Goal: Task Accomplishment & Management: Use online tool/utility

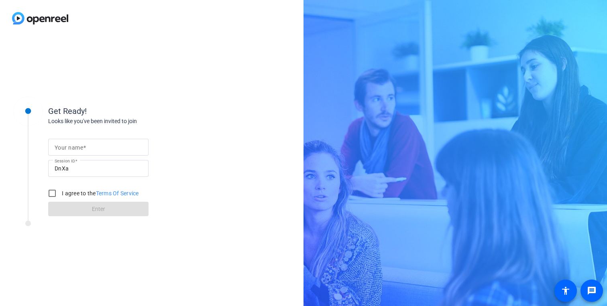
click at [92, 145] on input "Your name" at bounding box center [99, 148] width 88 height 10
type input "[PERSON_NAME]"
click at [51, 195] on input "I agree to the Terms Of Service" at bounding box center [52, 194] width 16 height 16
checkbox input "true"
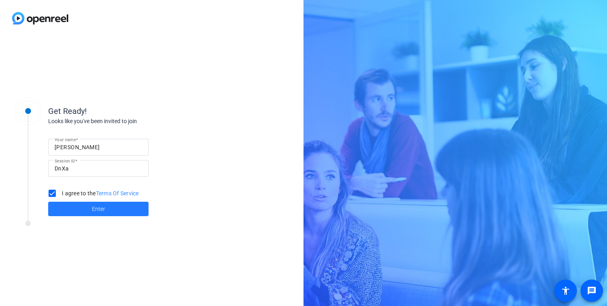
click at [100, 208] on span "Enter" at bounding box center [98, 209] width 13 height 8
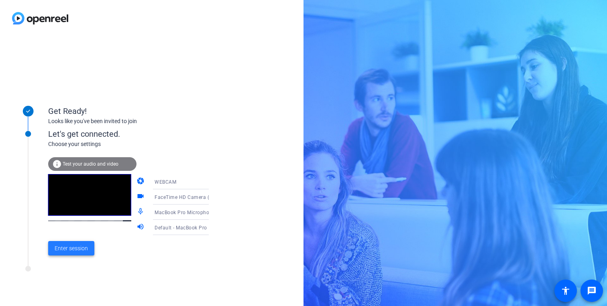
click at [70, 246] on span "Enter session" at bounding box center [71, 249] width 33 height 8
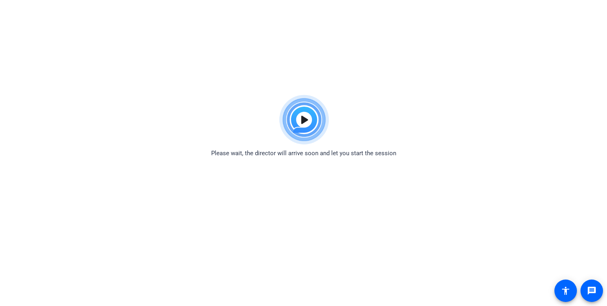
click at [304, 121] on img at bounding box center [303, 120] width 59 height 58
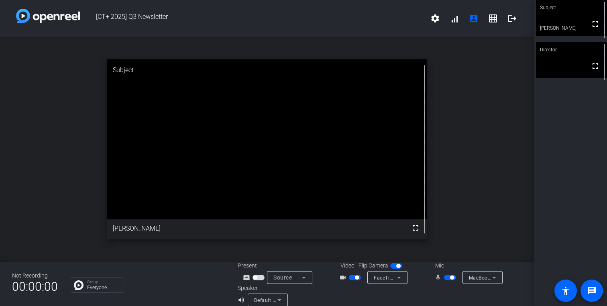
click at [561, 69] on video at bounding box center [571, 60] width 71 height 36
click at [563, 31] on video at bounding box center [571, 18] width 71 height 36
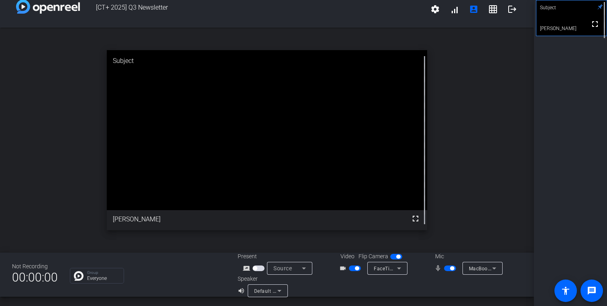
click at [398, 268] on icon at bounding box center [399, 269] width 10 height 10
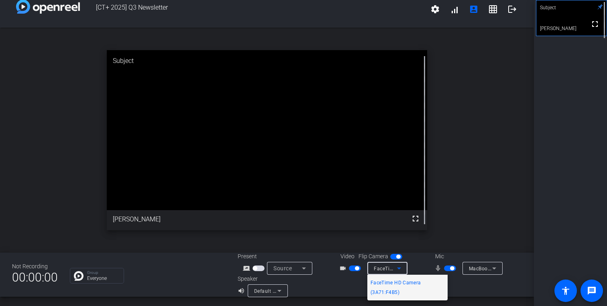
click at [458, 94] on div at bounding box center [303, 153] width 607 height 306
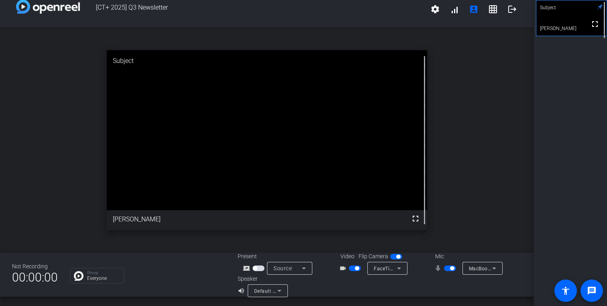
click at [33, 126] on div "open_in_new Subject fullscreen [PERSON_NAME]" at bounding box center [267, 140] width 534 height 225
